Goal: Download file/media

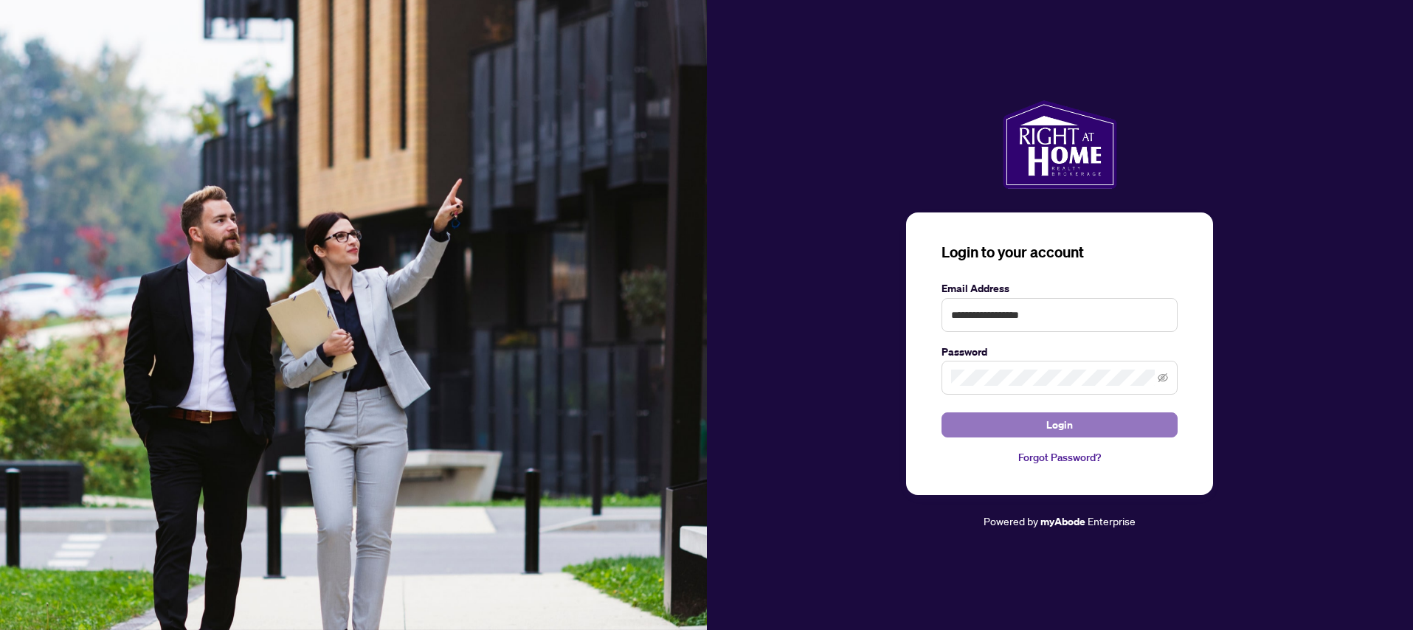
click at [1063, 424] on span "Login" at bounding box center [1059, 425] width 27 height 24
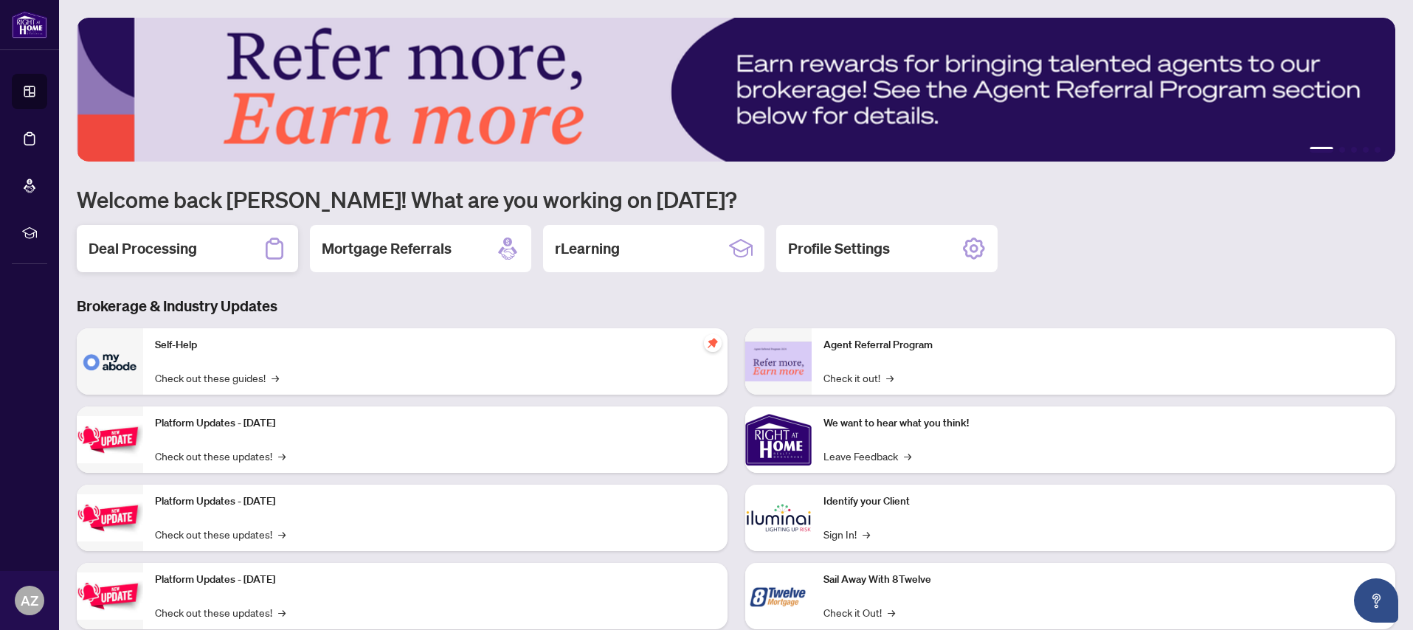
click at [159, 255] on h2 "Deal Processing" at bounding box center [143, 248] width 108 height 21
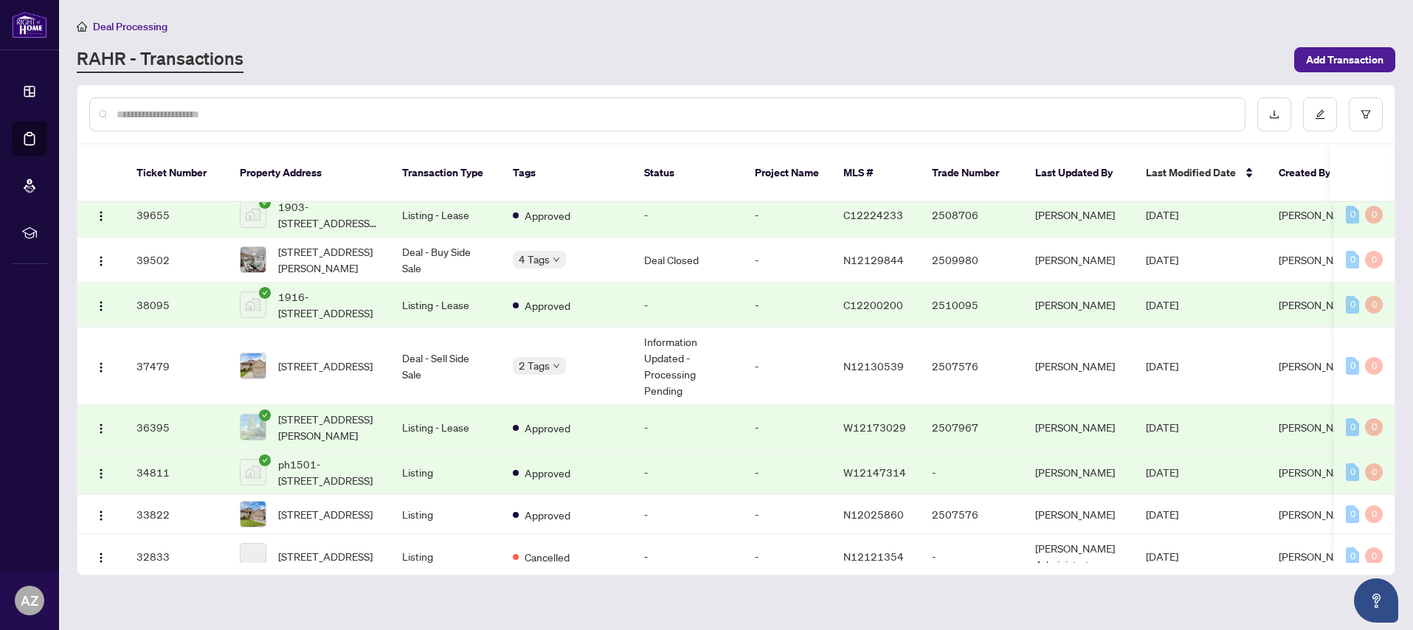
scroll to position [696, 0]
click at [310, 359] on span "[STREET_ADDRESS]" at bounding box center [325, 364] width 94 height 16
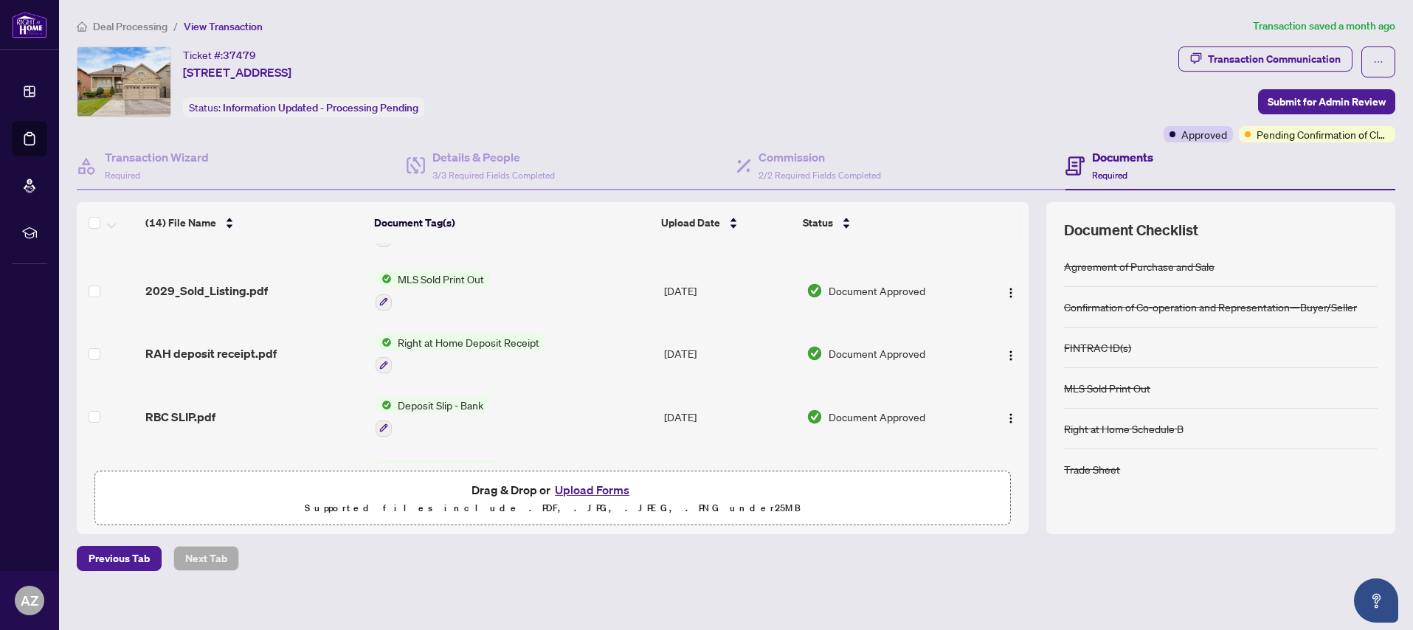
scroll to position [286, 0]
click at [460, 339] on span "Right at Home Deposit Receipt" at bounding box center [468, 341] width 153 height 16
click at [1007, 352] on img "button" at bounding box center [1011, 356] width 12 height 12
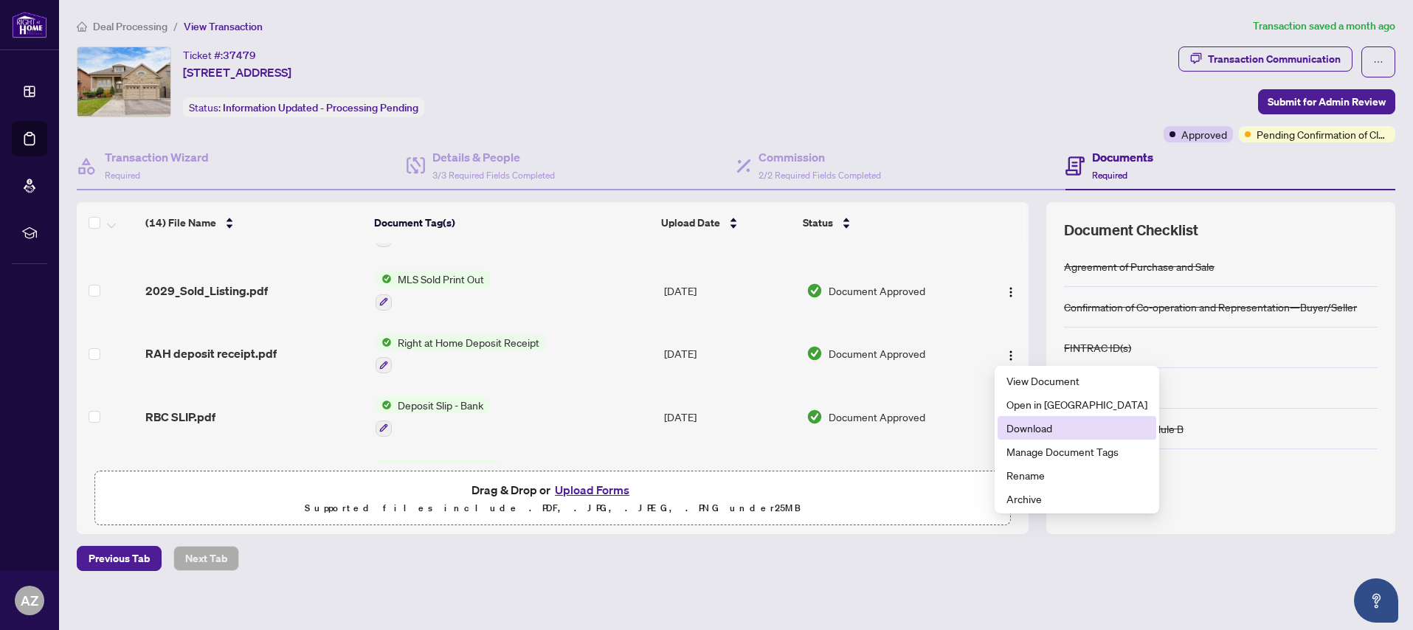
click at [1028, 428] on span "Download" at bounding box center [1077, 428] width 141 height 16
